Goal: Information Seeking & Learning: Learn about a topic

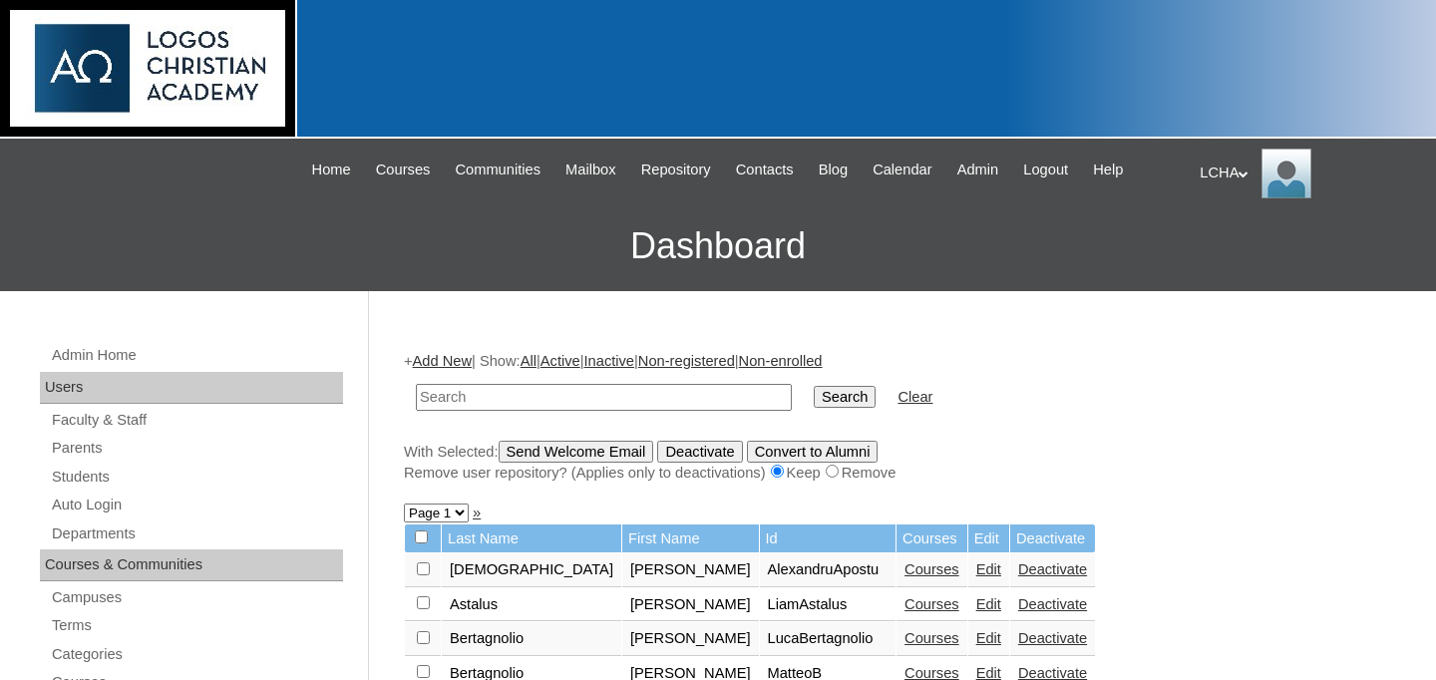
scroll to position [1065, 0]
click at [504, 393] on input "text" at bounding box center [604, 397] width 376 height 27
type input "ilie"
click at [814, 386] on input "Search" at bounding box center [845, 397] width 62 height 22
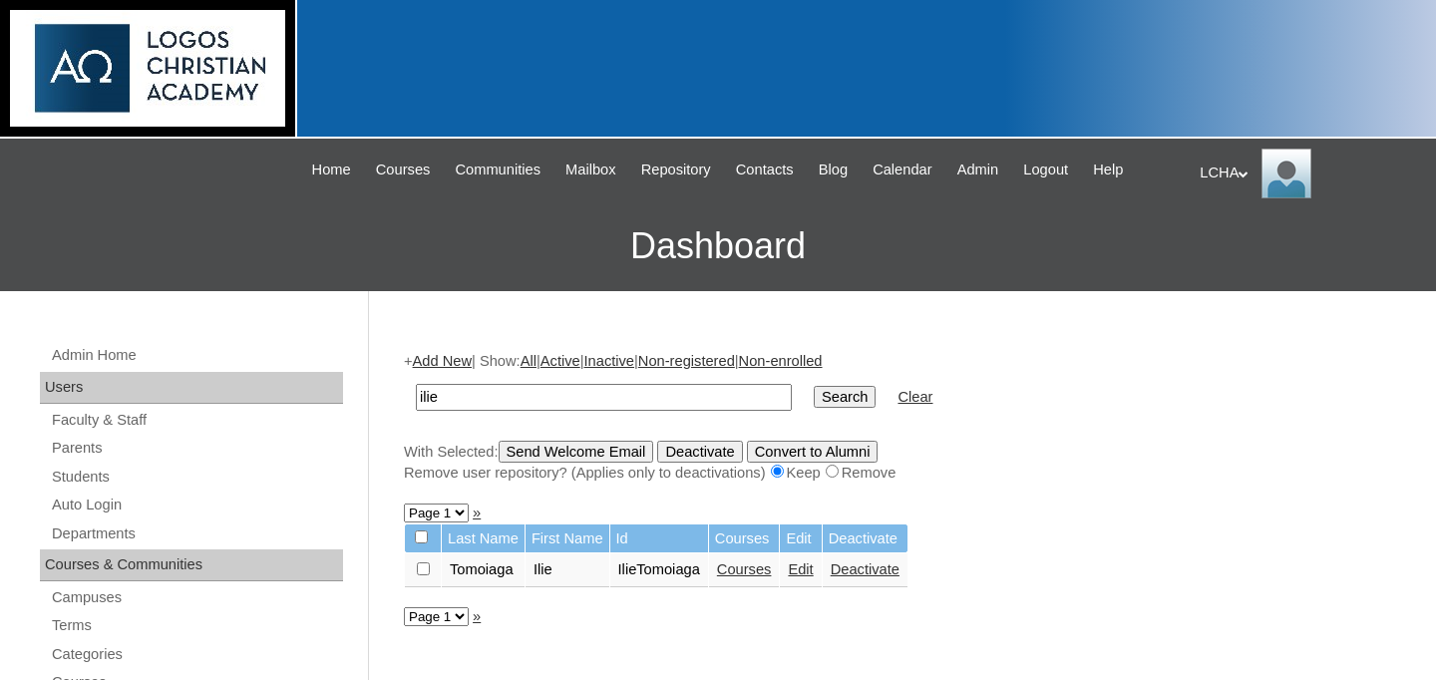
click at [772, 572] on link "Courses" at bounding box center [744, 569] width 55 height 16
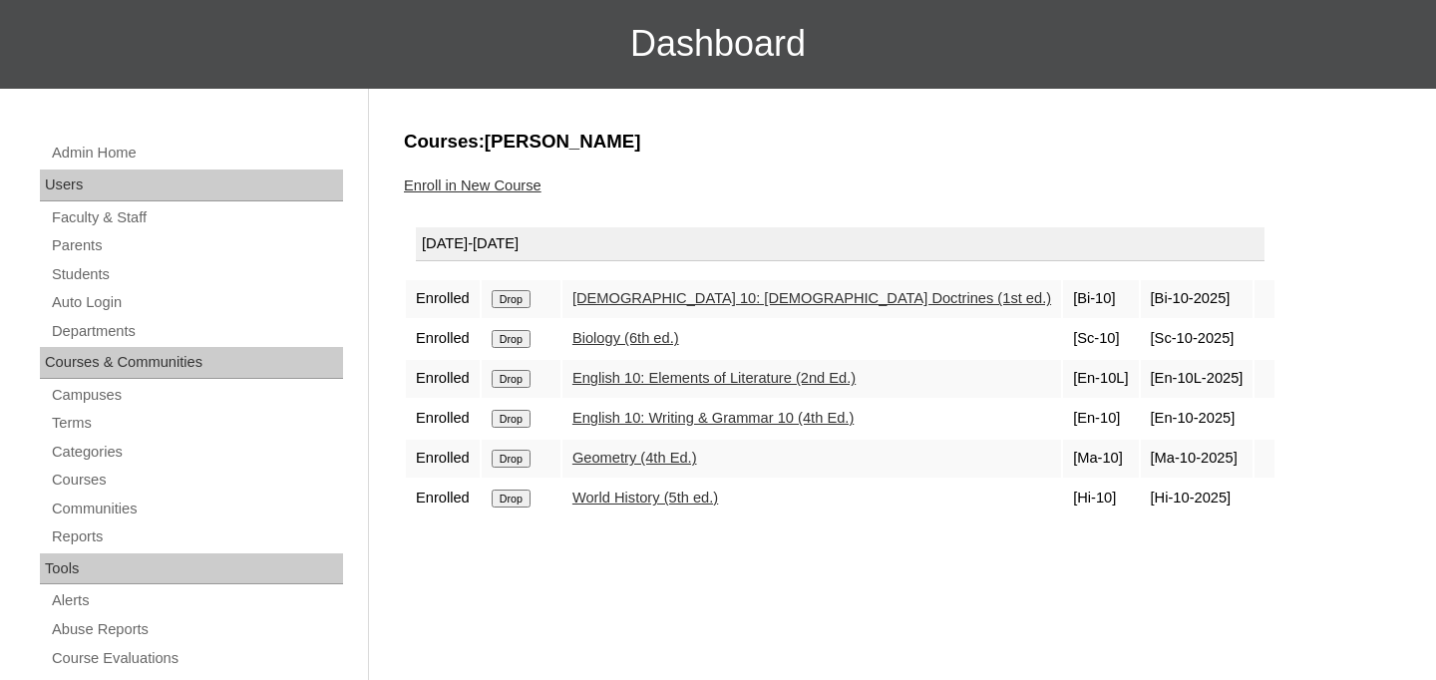
scroll to position [148, 0]
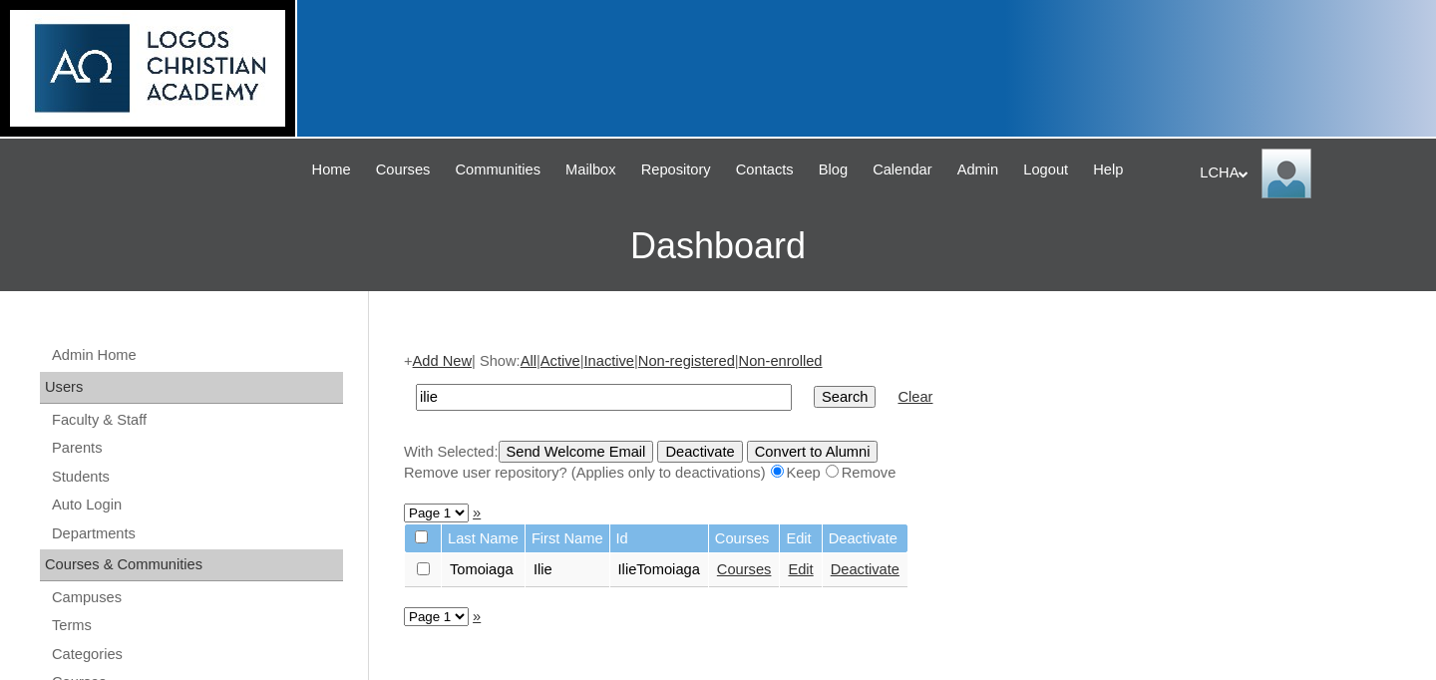
click at [506, 389] on input "ilie" at bounding box center [604, 397] width 376 height 27
click at [487, 397] on input "ilie" at bounding box center [604, 397] width 376 height 27
click at [772, 567] on link "Courses" at bounding box center [744, 569] width 55 height 16
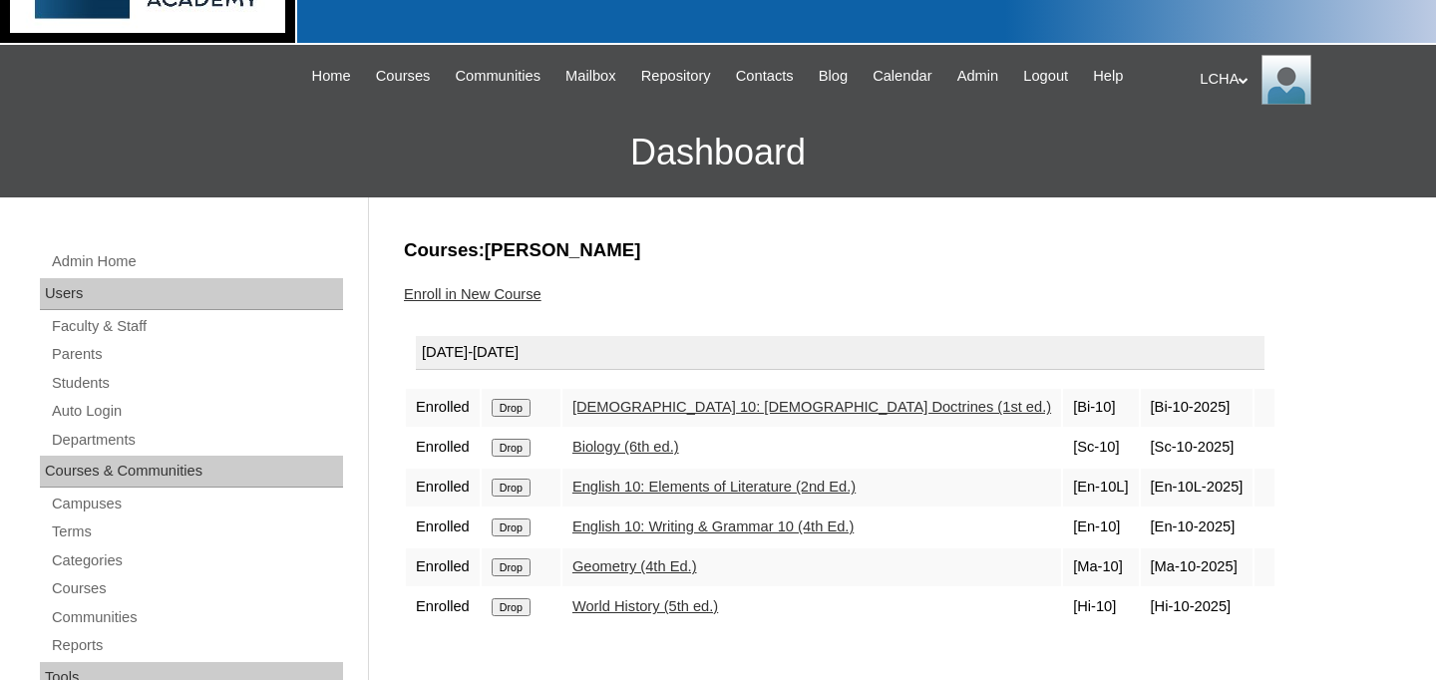
scroll to position [91, 0]
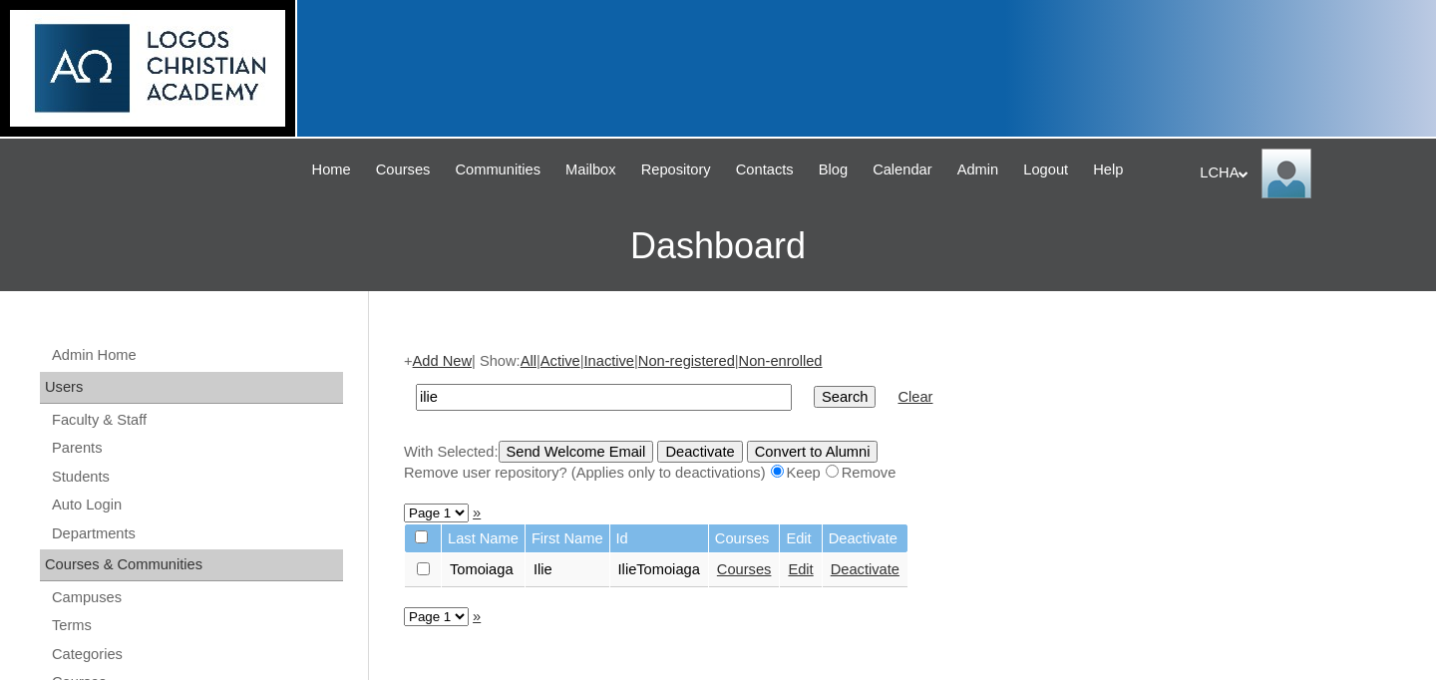
click at [540, 406] on input "ilie" at bounding box center [604, 397] width 376 height 27
type input "[PERSON_NAME]"
click at [814, 386] on input "Search" at bounding box center [845, 397] width 62 height 22
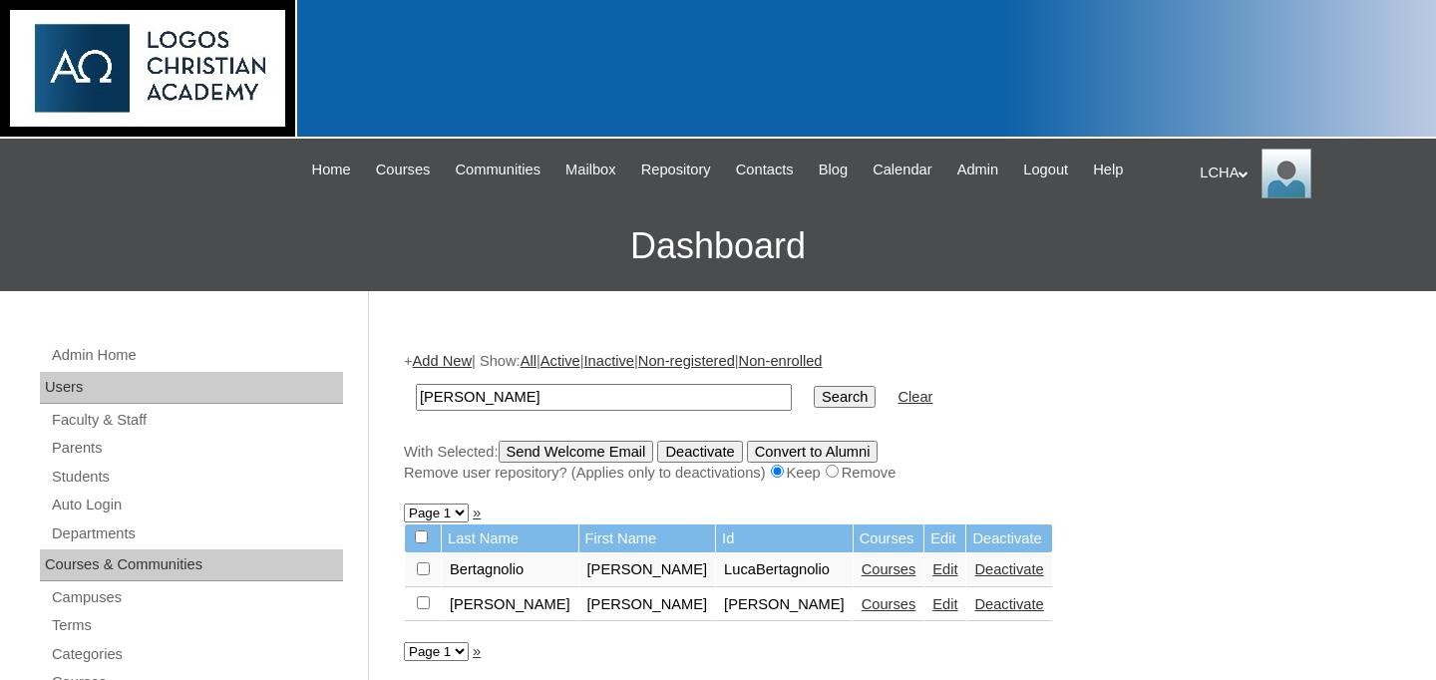
click at [862, 571] on link "Courses" at bounding box center [889, 569] width 55 height 16
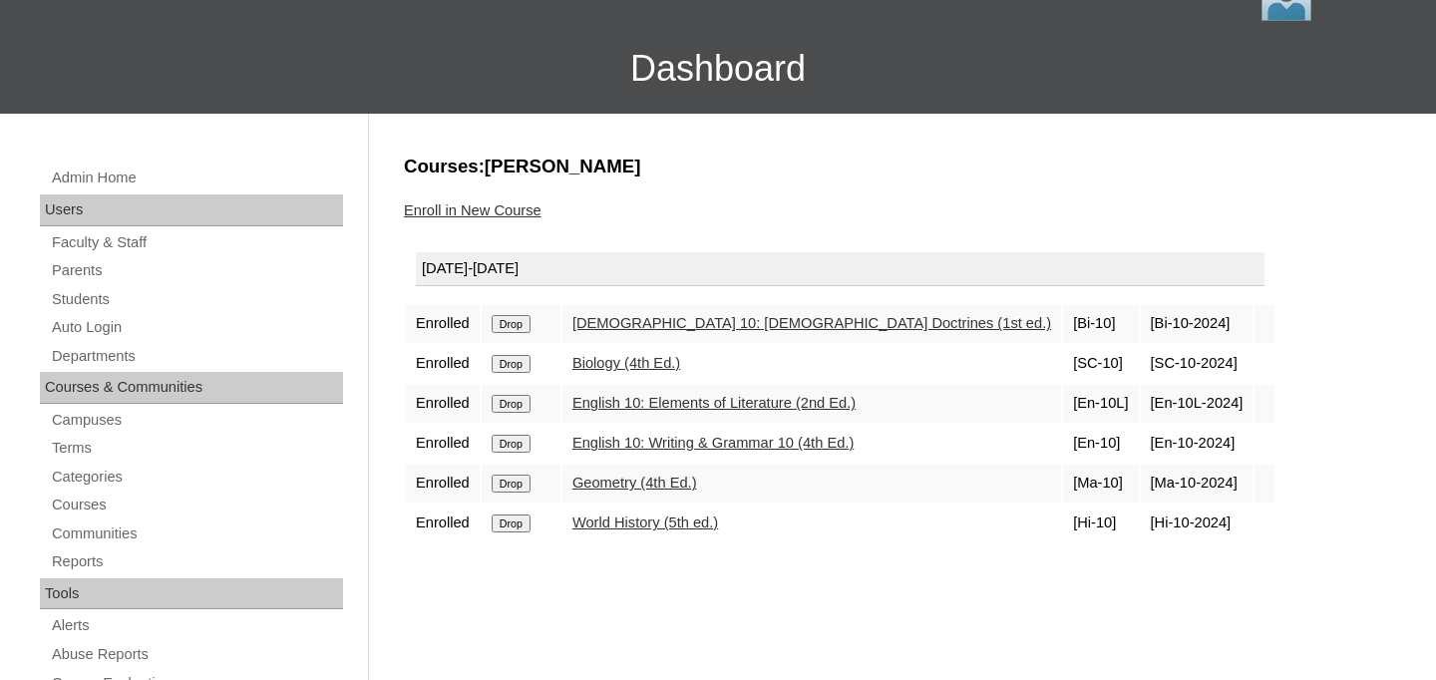
scroll to position [179, 0]
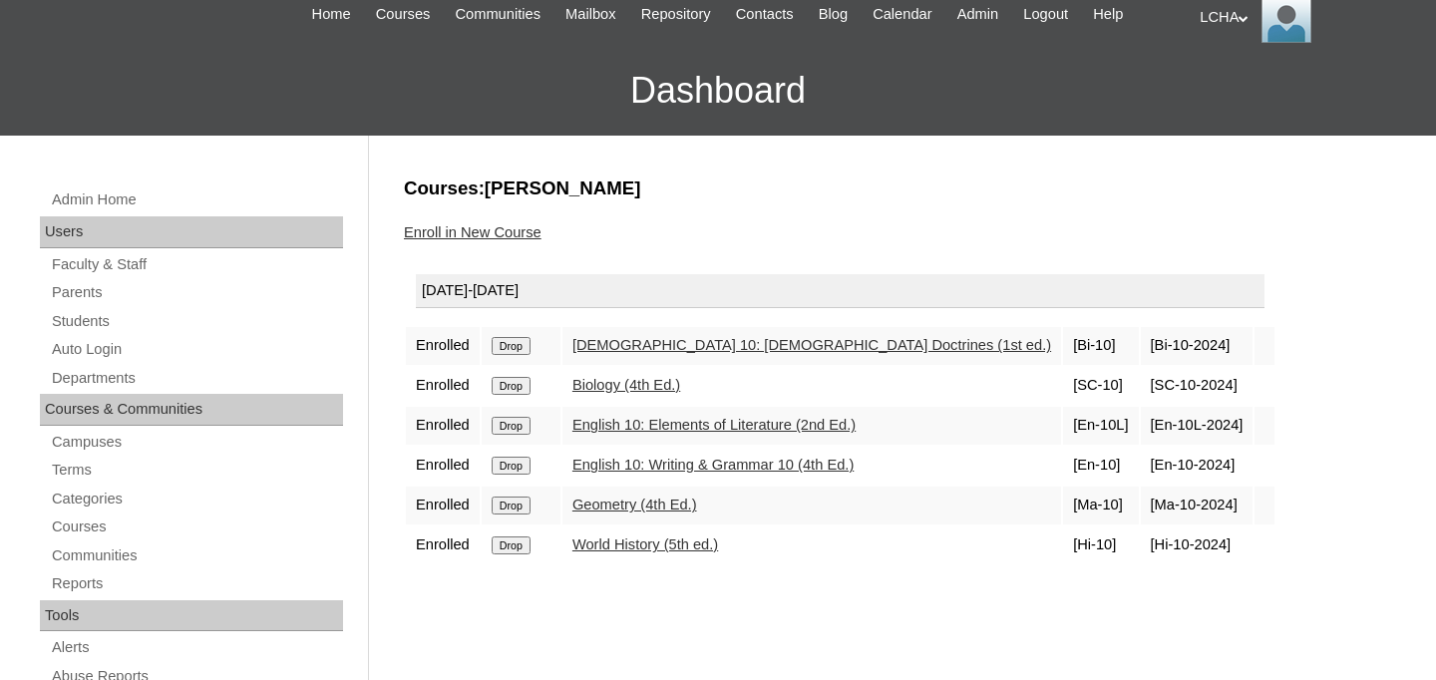
scroll to position [205, 0]
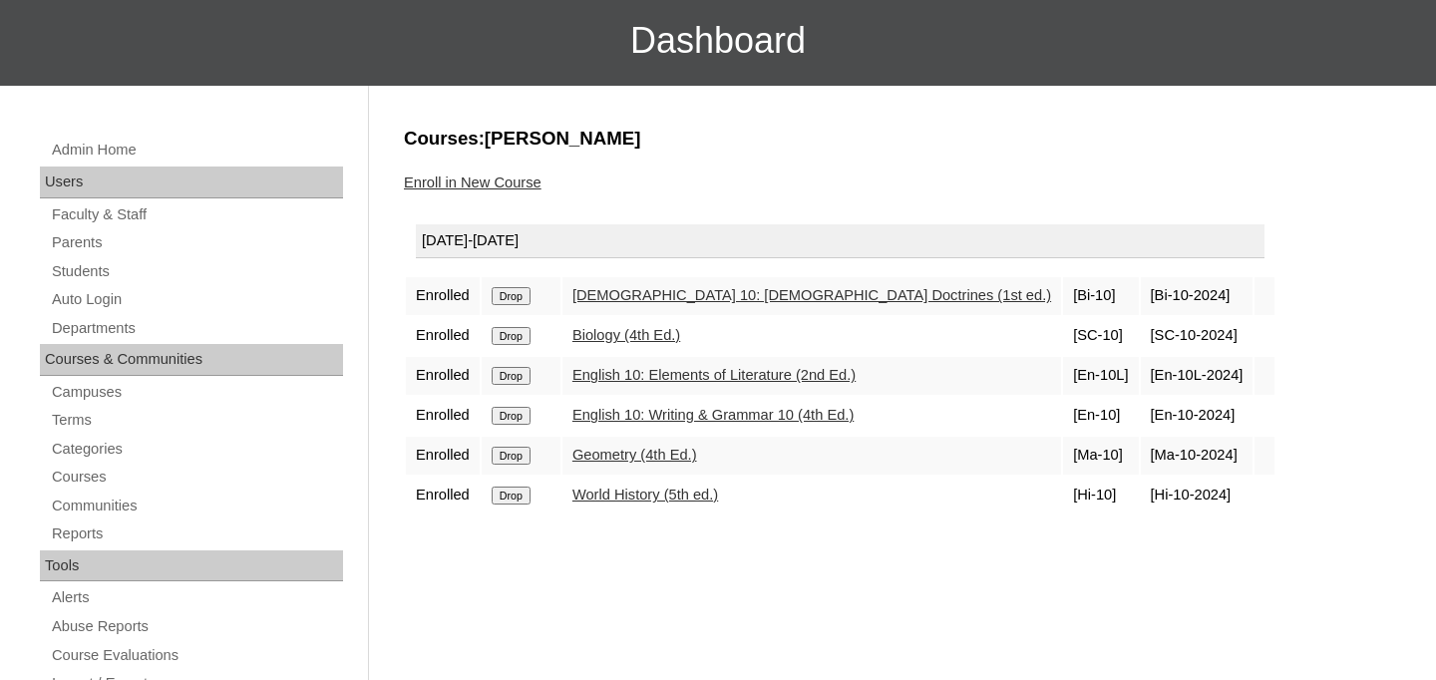
click at [710, 299] on link "Bible 10: Bible Doctrines (1st ed.)" at bounding box center [811, 295] width 479 height 16
